Goal: Task Accomplishment & Management: Manage account settings

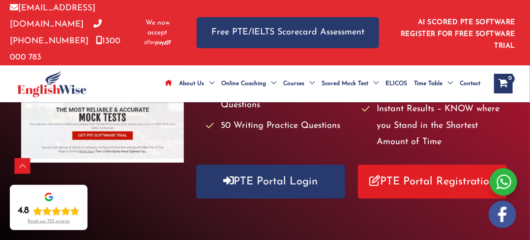
scroll to position [197, 0]
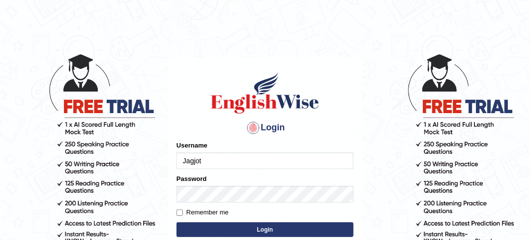
type input "Jagjot"
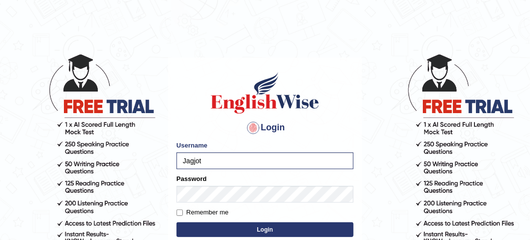
click at [261, 227] on button "Login" at bounding box center [265, 229] width 177 height 15
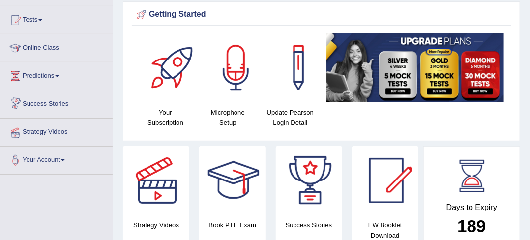
scroll to position [246, 0]
